Goal: Navigation & Orientation: Find specific page/section

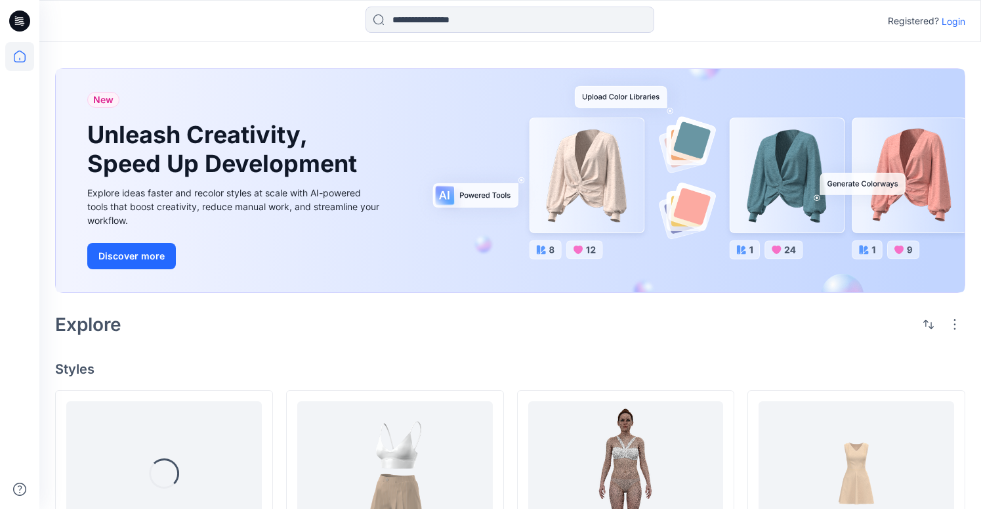
click at [951, 26] on p "Login" at bounding box center [954, 21] width 24 height 14
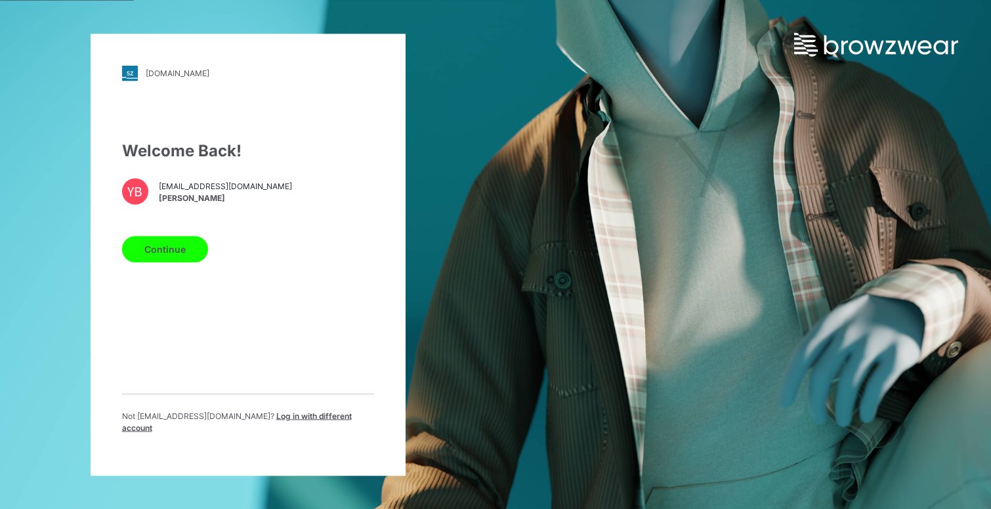
click at [171, 255] on button "Continue" at bounding box center [165, 249] width 86 height 26
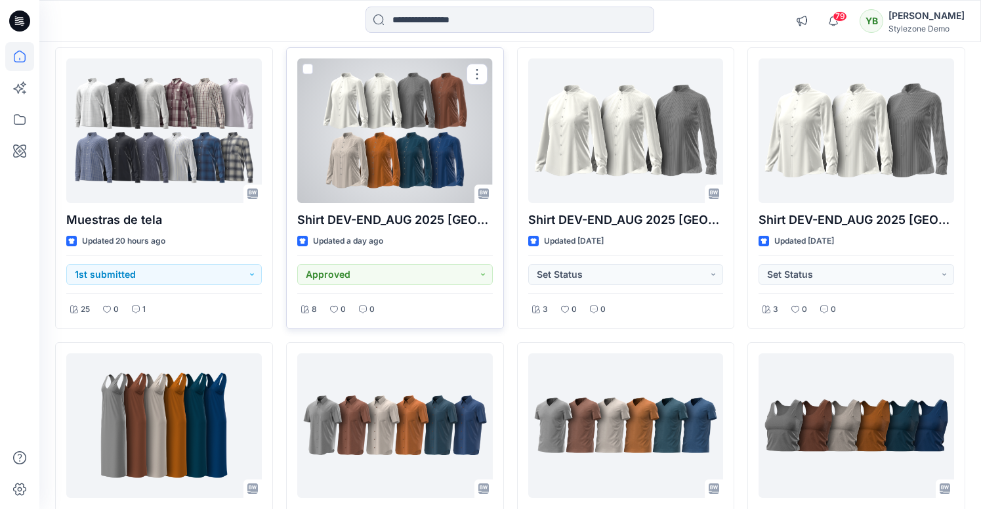
scroll to position [116, 0]
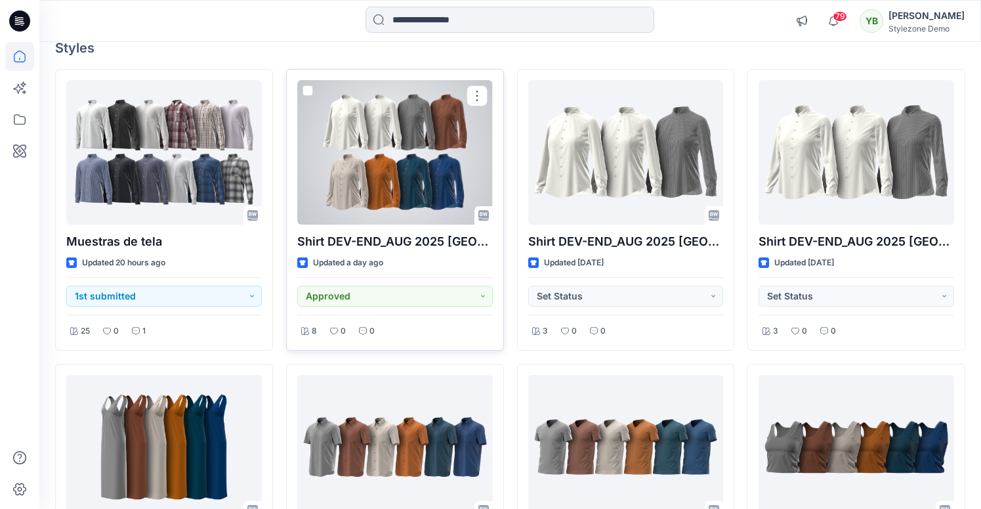
click at [385, 171] on div at bounding box center [395, 152] width 196 height 144
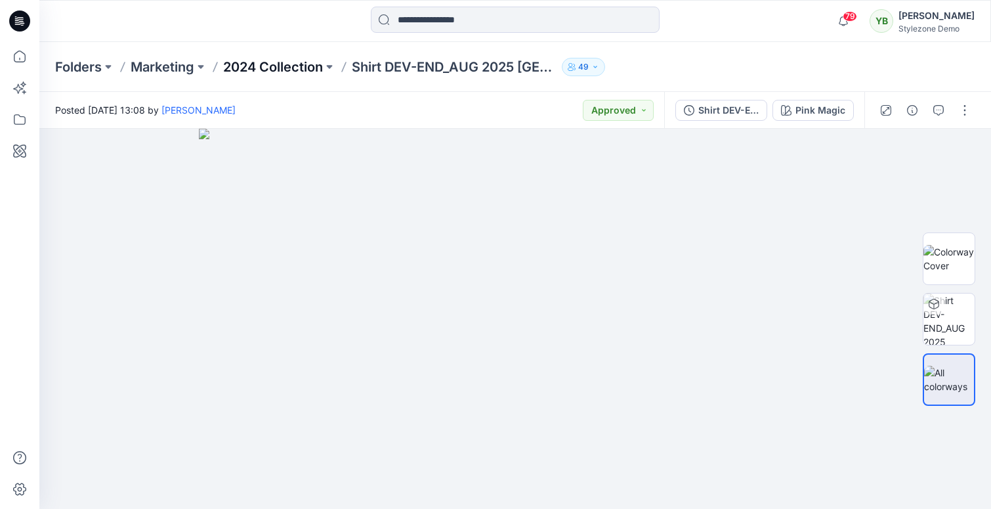
click at [255, 72] on p "2024 Collection" at bounding box center [273, 67] width 100 height 18
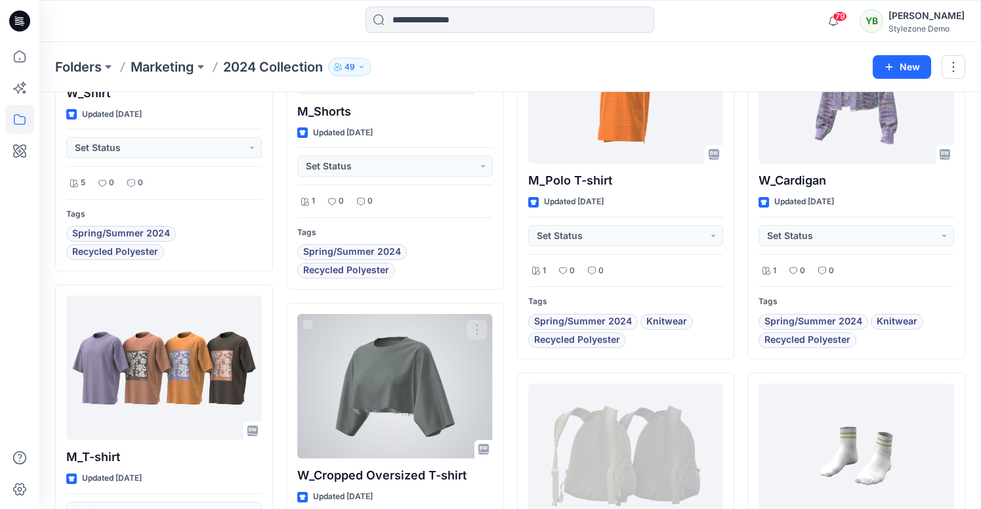
scroll to position [1016, 0]
